Goal: Transaction & Acquisition: Purchase product/service

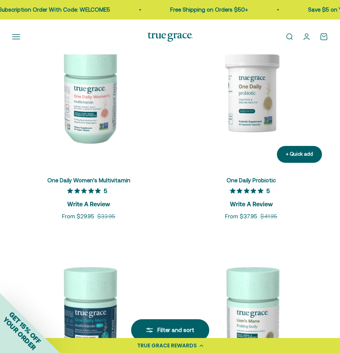
scroll to position [582, 0]
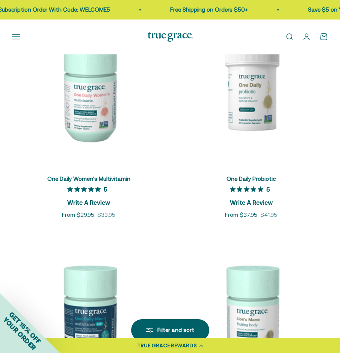
click at [272, 301] on img at bounding box center [250, 314] width 153 height 153
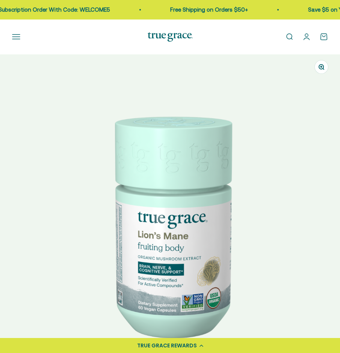
select select "3"
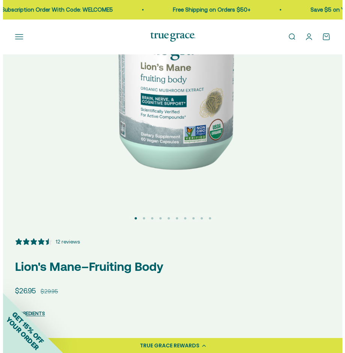
scroll to position [152, 0]
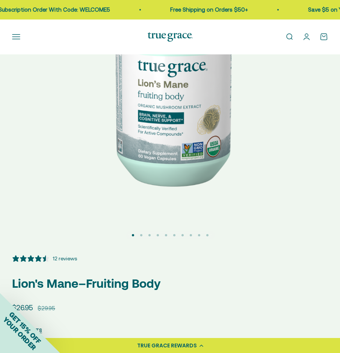
click at [17, 36] on button "Open navigation menu" at bounding box center [16, 37] width 8 height 8
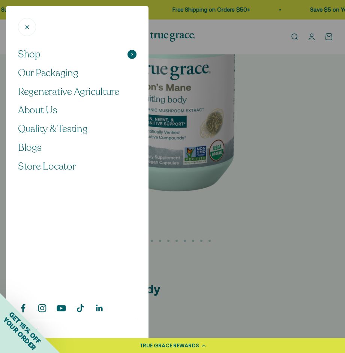
click at [40, 56] on span "Shop" at bounding box center [29, 54] width 23 height 13
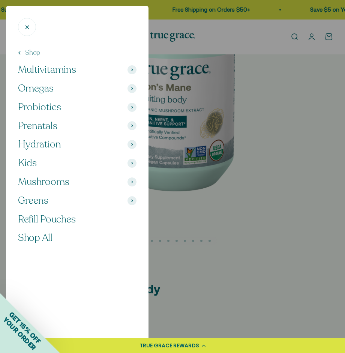
click at [62, 178] on span "Mushrooms" at bounding box center [43, 182] width 51 height 13
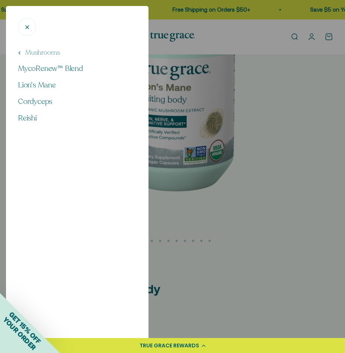
click at [27, 27] on icon "Close" at bounding box center [27, 27] width 3 height 3
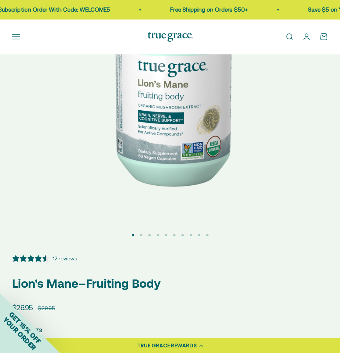
click at [16, 37] on button "Open navigation menu" at bounding box center [16, 37] width 8 height 8
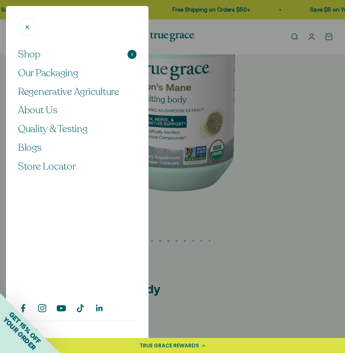
click at [49, 55] on button "Shop" at bounding box center [77, 54] width 119 height 13
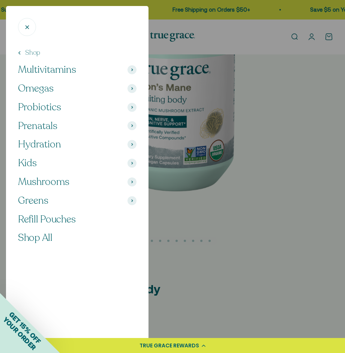
click at [38, 141] on span "Hydration" at bounding box center [39, 144] width 43 height 13
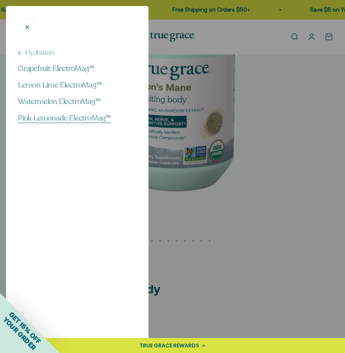
click at [40, 115] on span "Pink Lemonade ElectroMag™" at bounding box center [64, 118] width 93 height 10
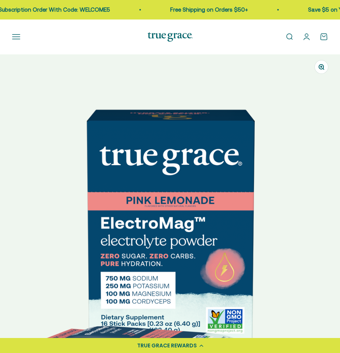
select select "3"
